Goal: Task Accomplishment & Management: Manage account settings

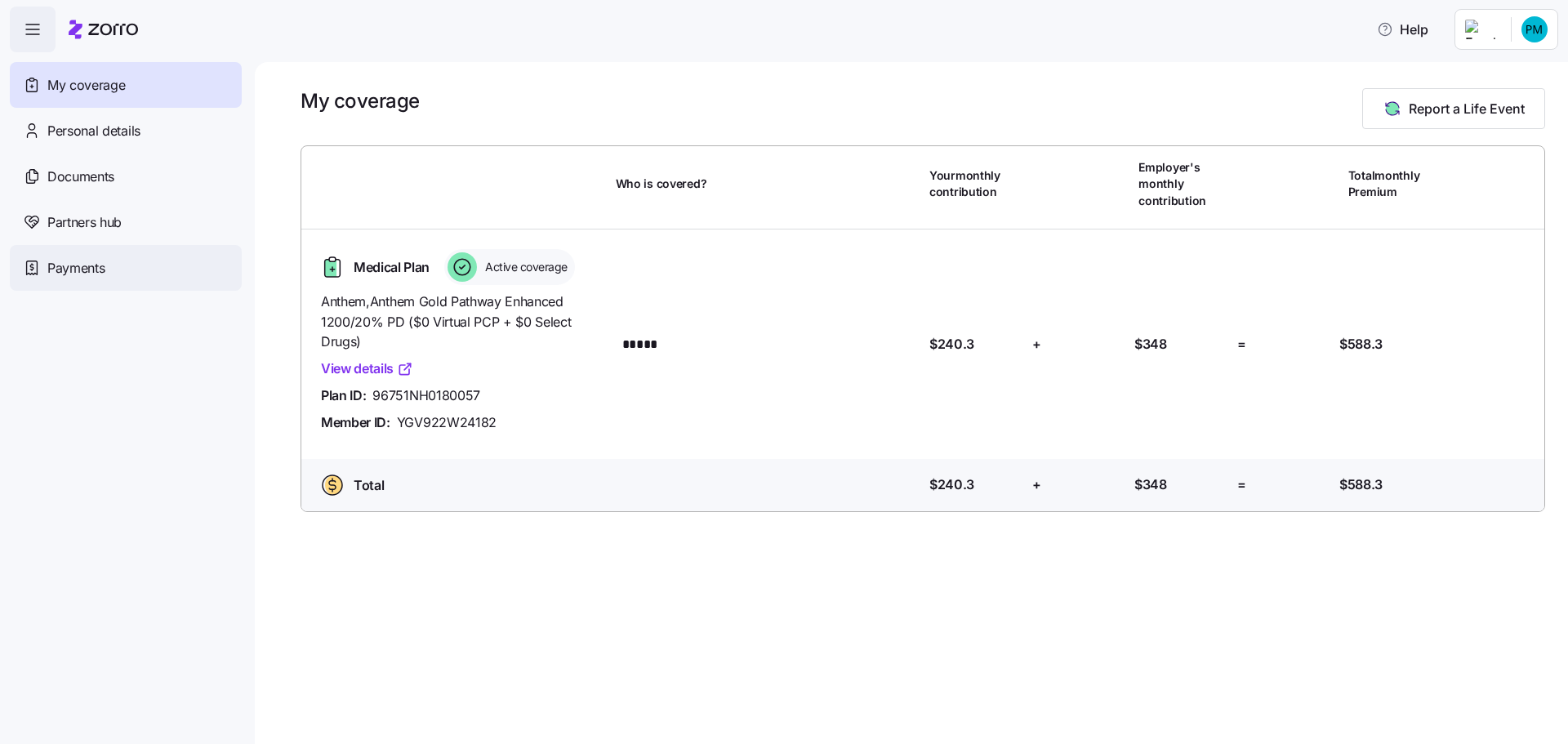
click at [89, 271] on span "Payments" at bounding box center [76, 268] width 57 height 20
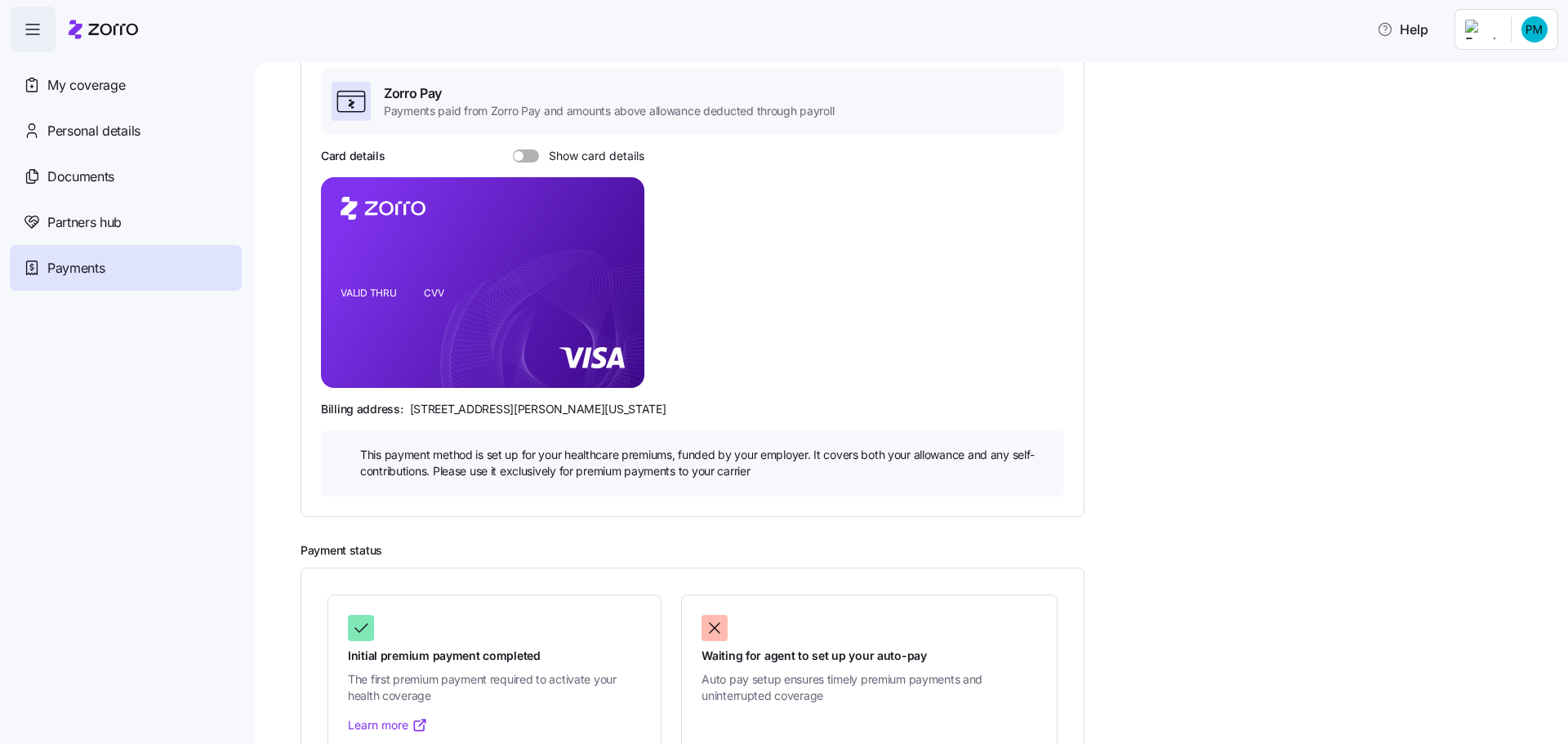
scroll to position [96, 0]
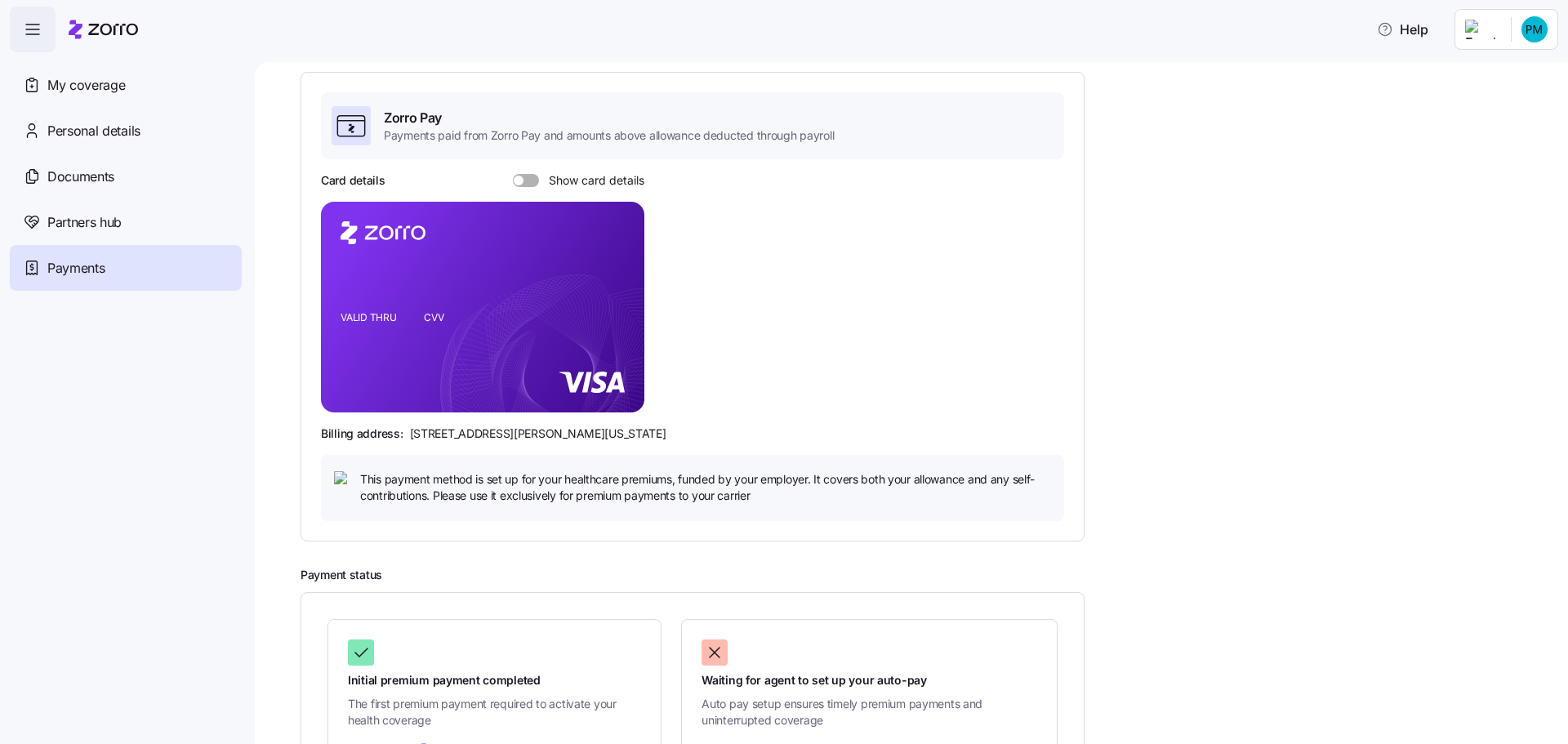
click at [522, 174] on div at bounding box center [525, 180] width 26 height 13
click at [513, 174] on input "Show card details" at bounding box center [513, 174] width 0 height 0
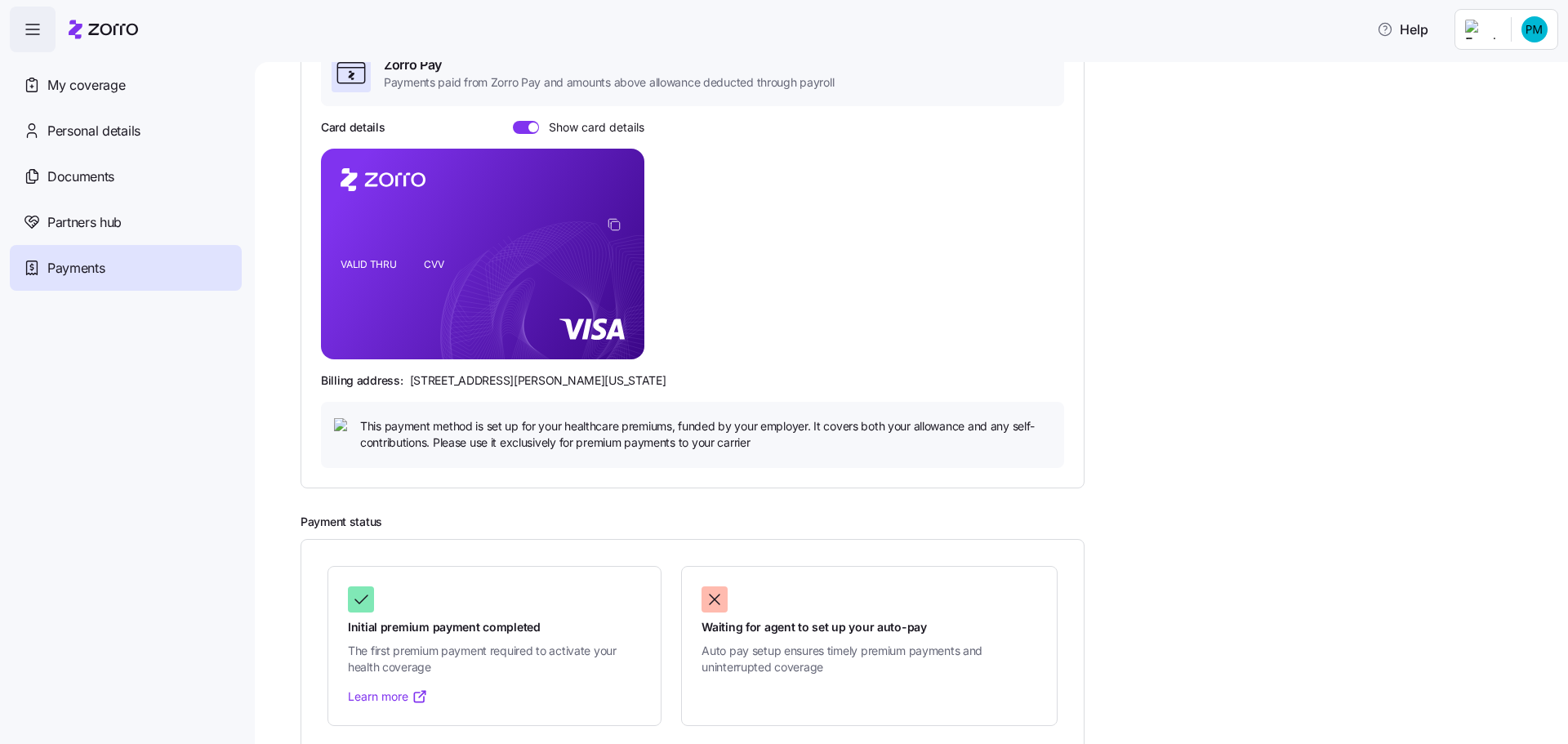
scroll to position [178, 0]
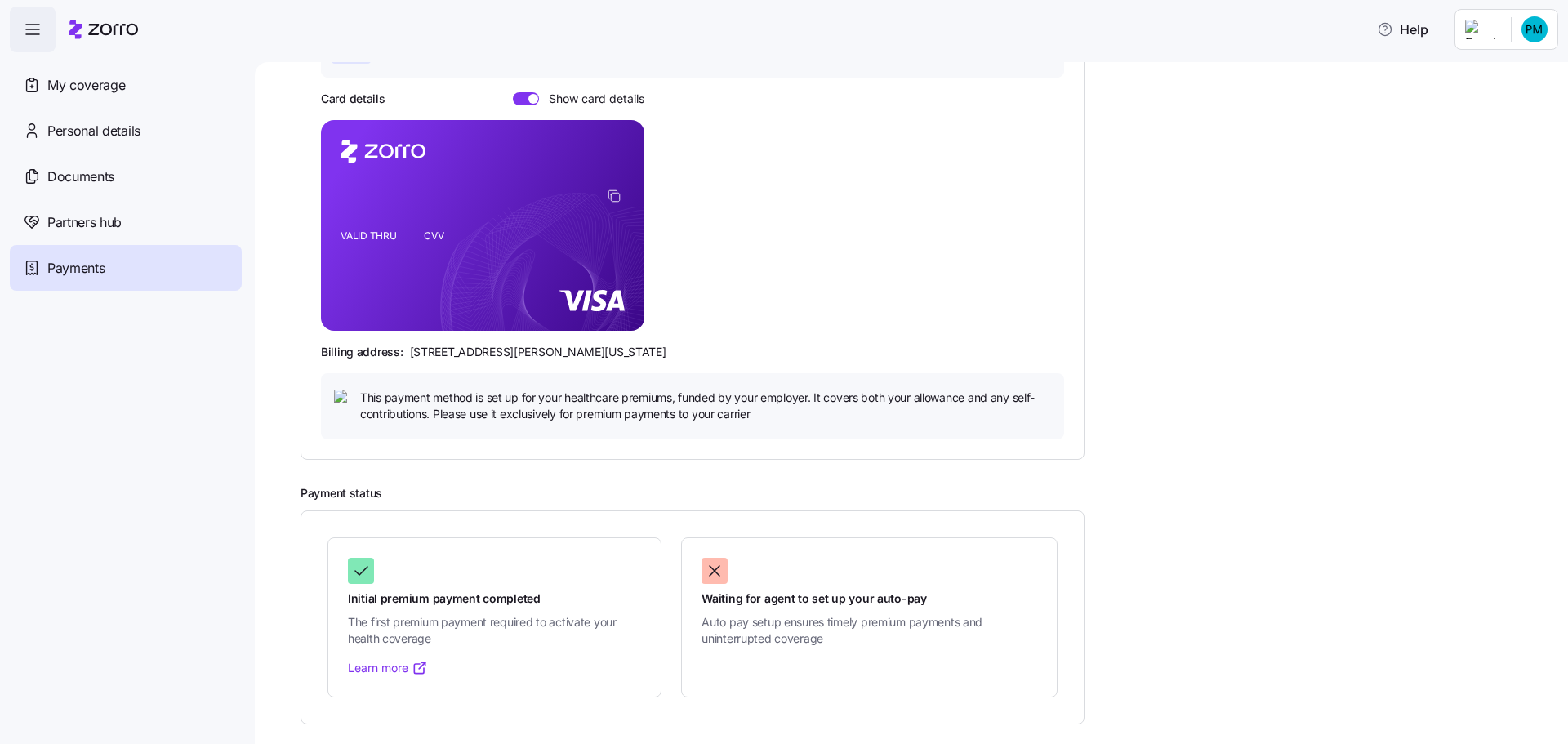
click at [513, 92] on input "Show card details" at bounding box center [513, 92] width 0 height 0
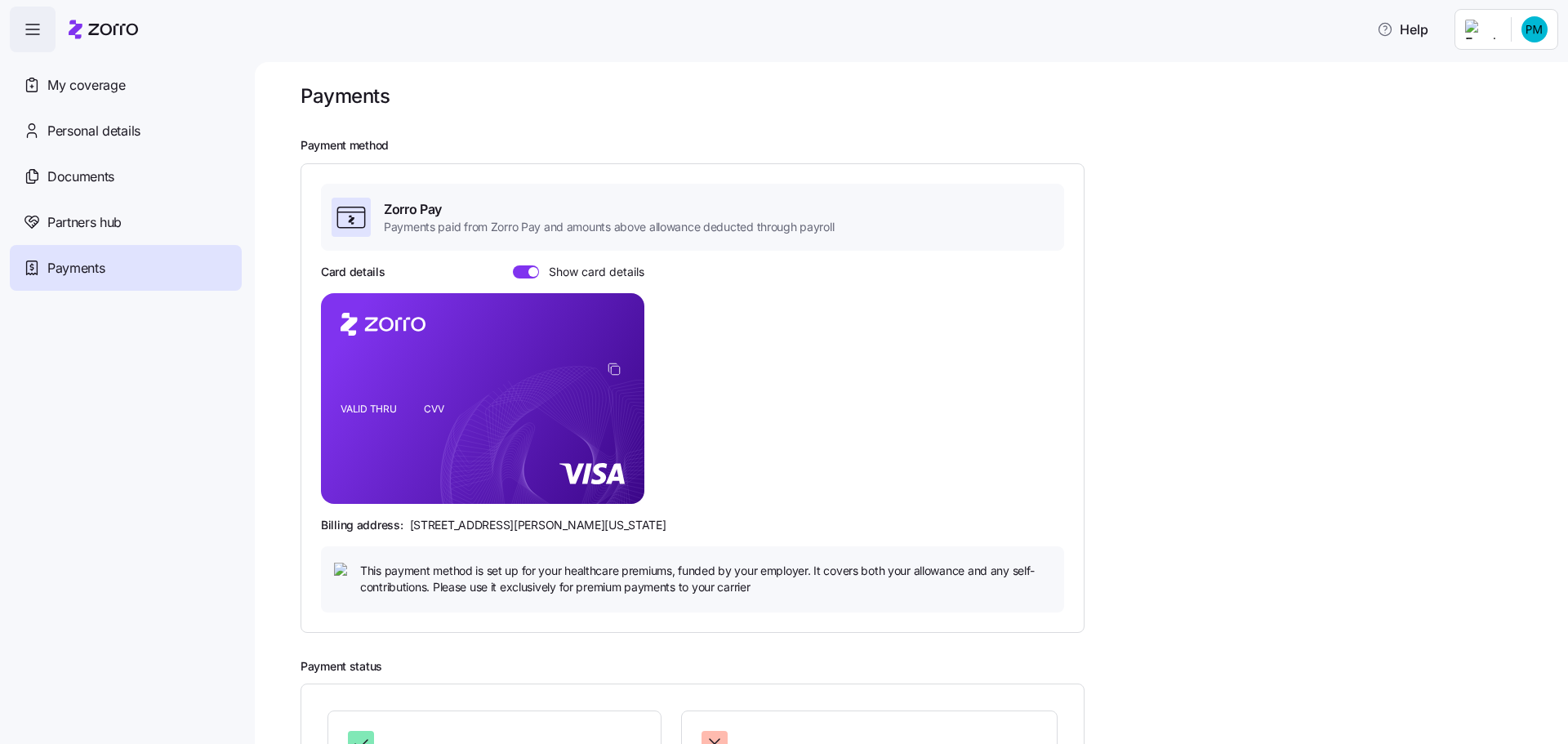
scroll to position [0, 0]
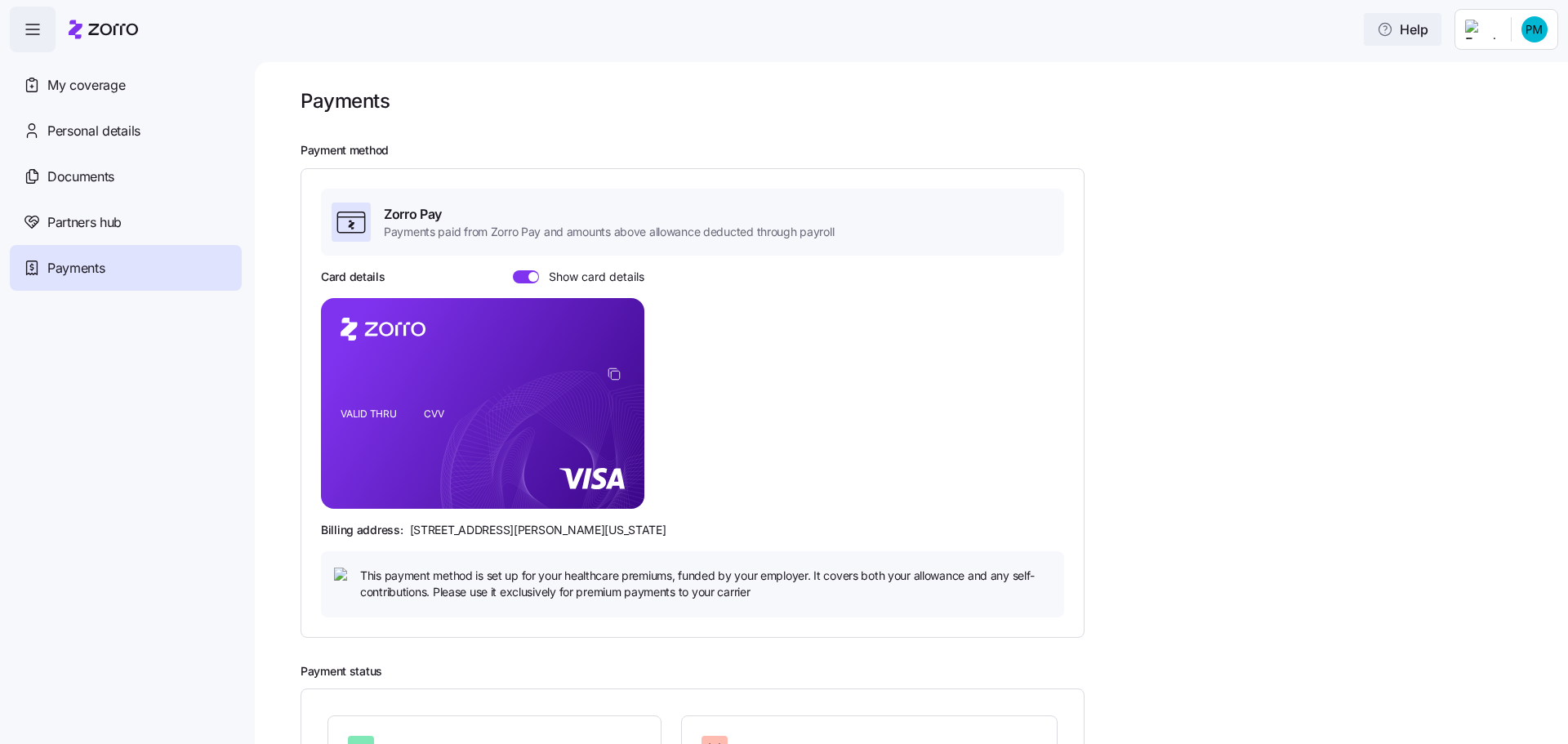
click at [1397, 29] on span "Help" at bounding box center [1403, 29] width 52 height 19
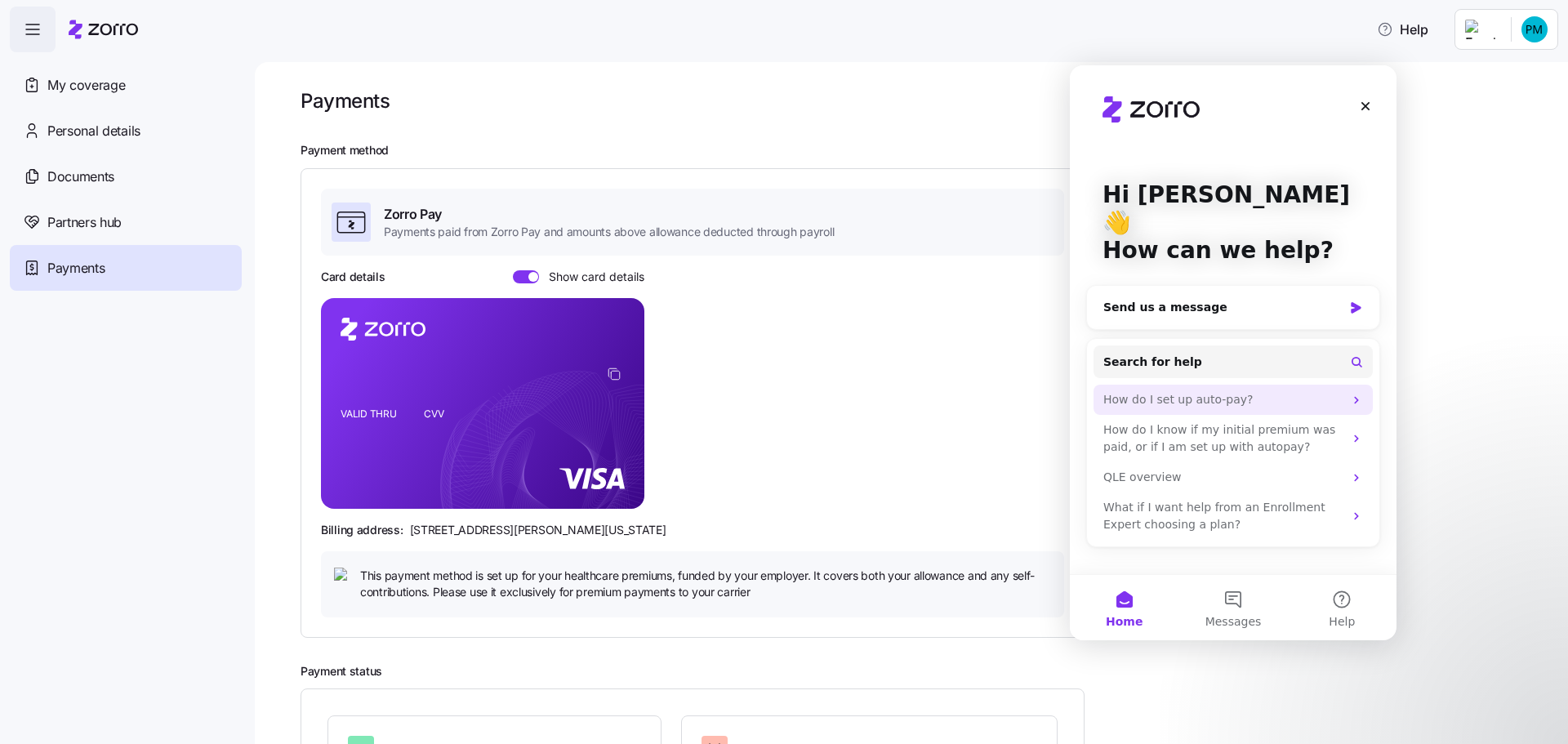
click at [1195, 391] on div "How do I set up auto-pay?" at bounding box center [1224, 400] width 240 height 18
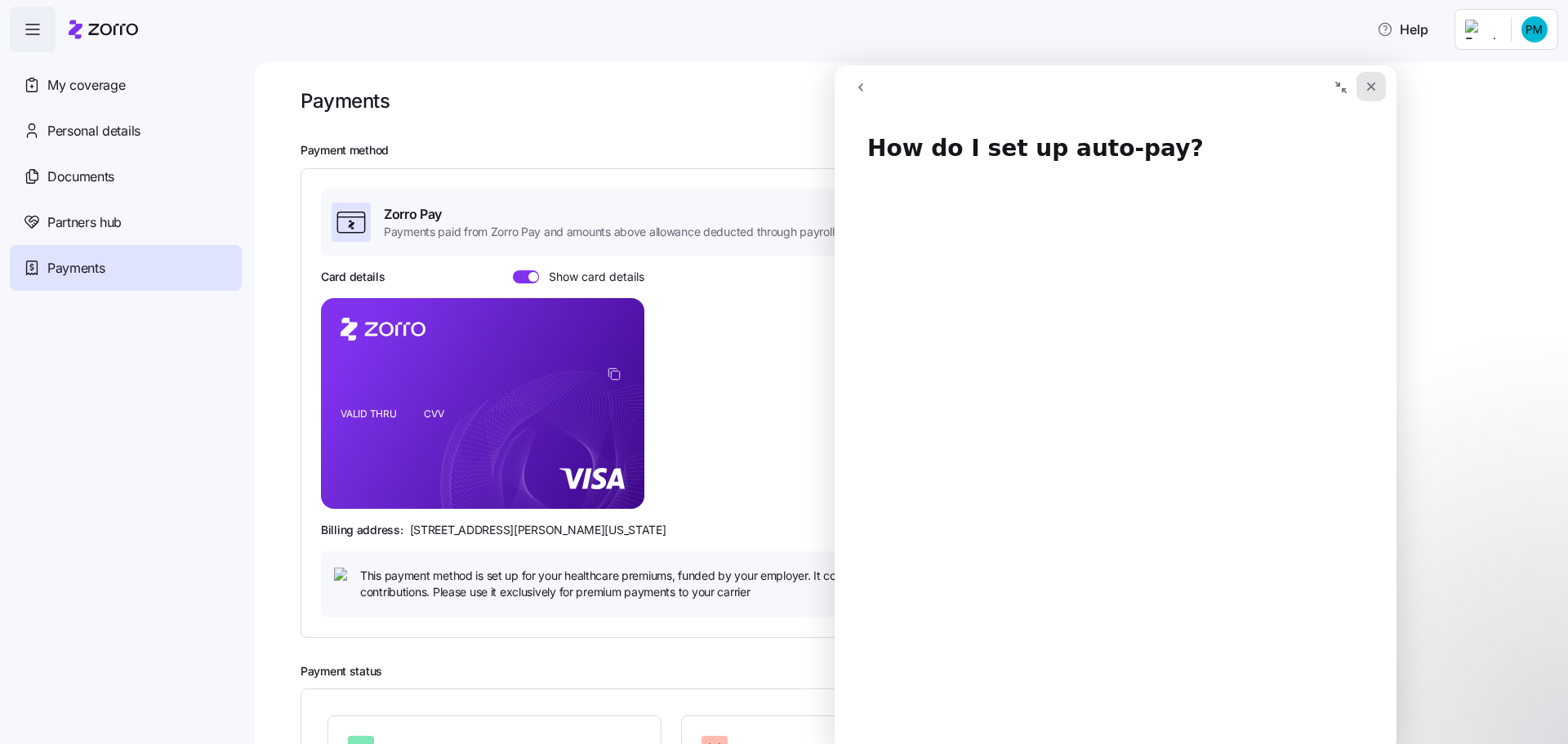
click at [1375, 83] on icon "Close" at bounding box center [1371, 87] width 9 height 9
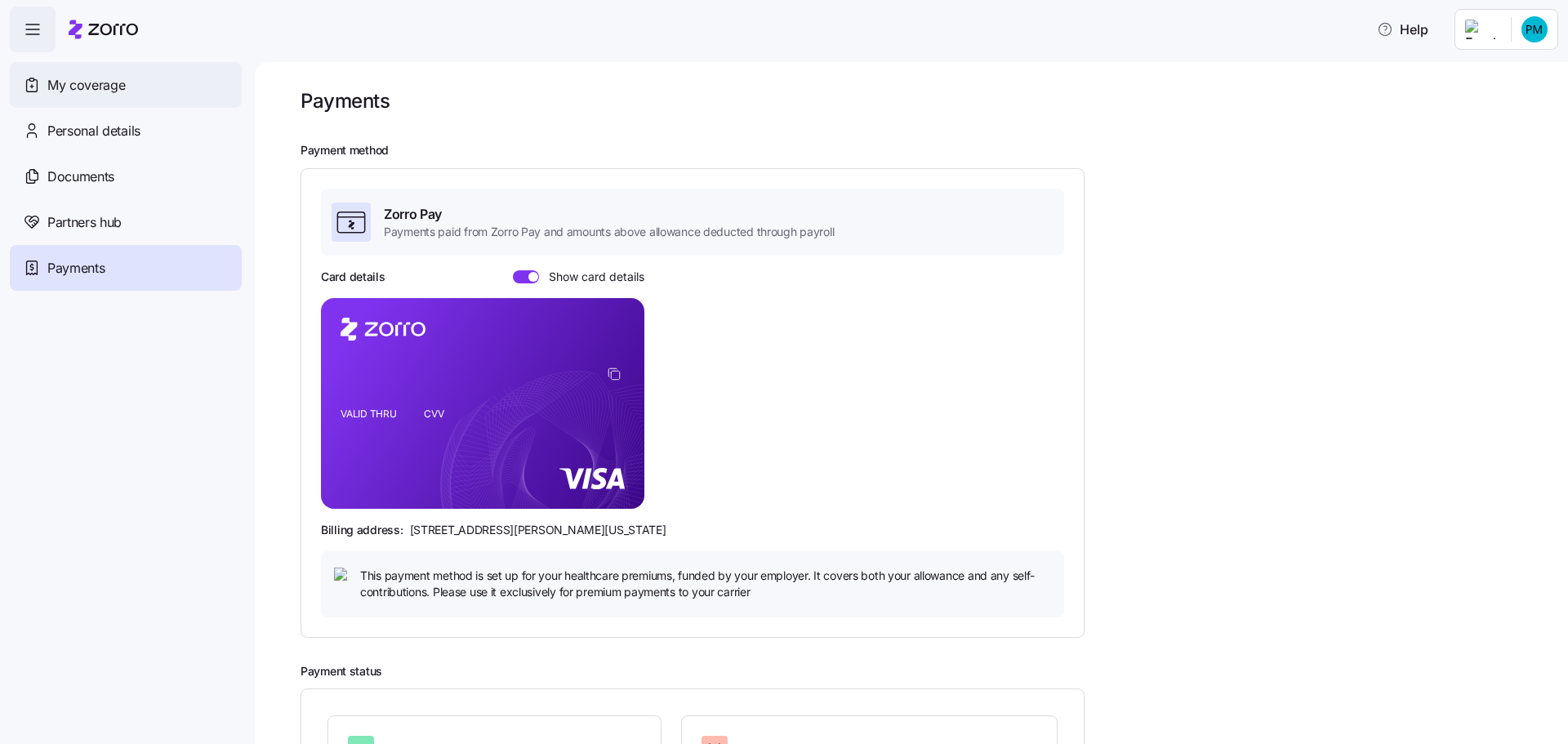
click at [93, 82] on span "My coverage" at bounding box center [86, 85] width 78 height 20
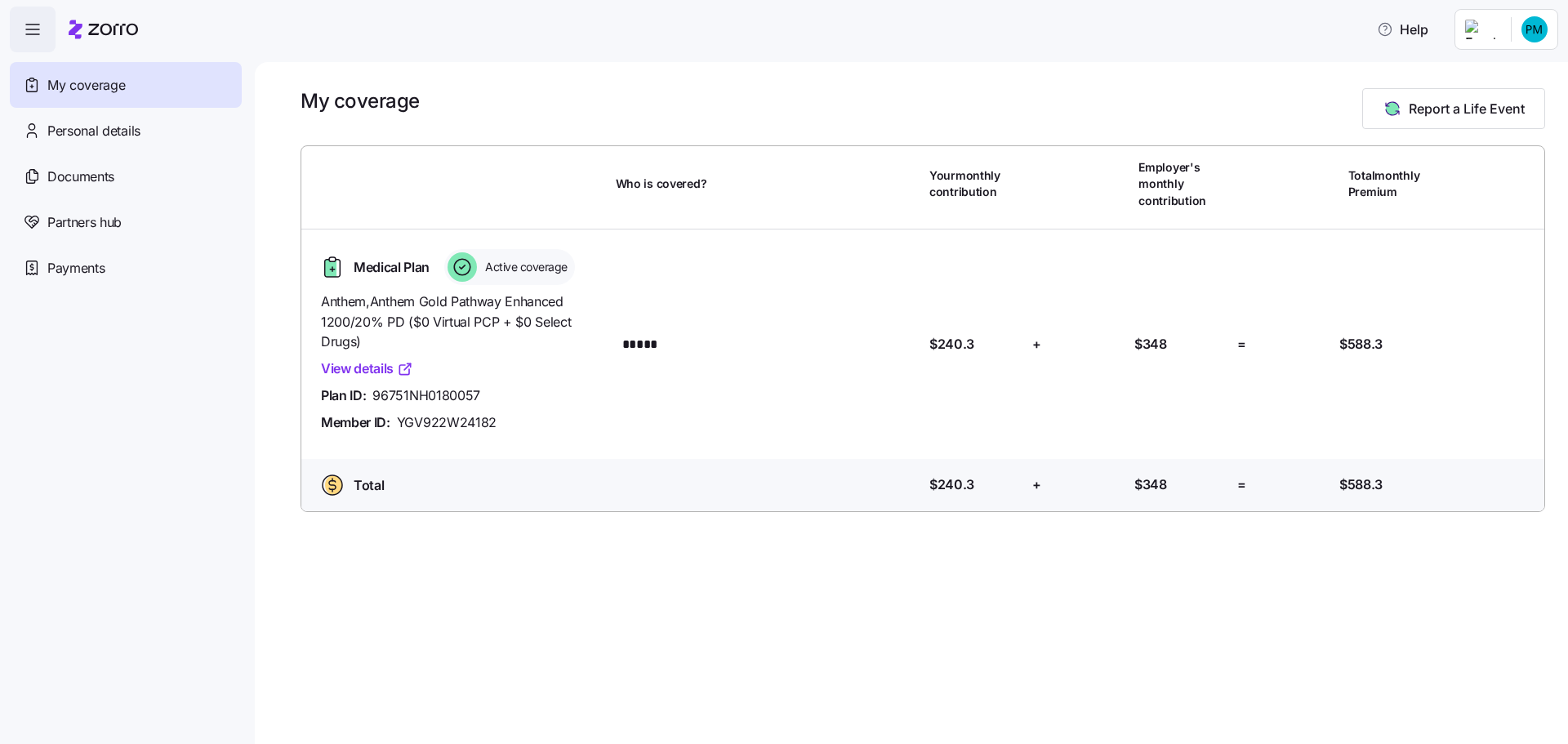
click at [384, 366] on link "View details" at bounding box center [367, 368] width 92 height 20
